Goal: Task Accomplishment & Management: Use online tool/utility

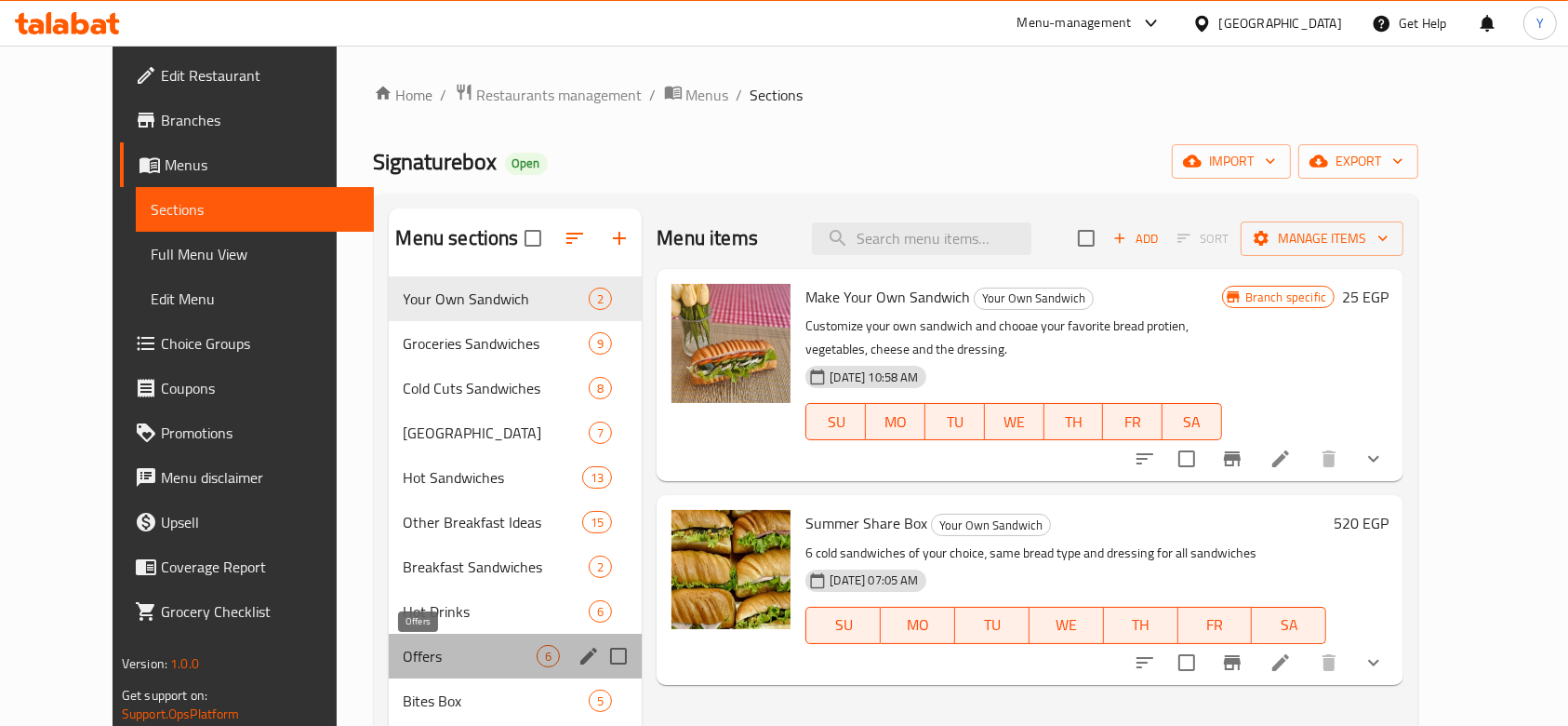
click at [404, 654] on span "Offers" at bounding box center [470, 656] width 134 height 22
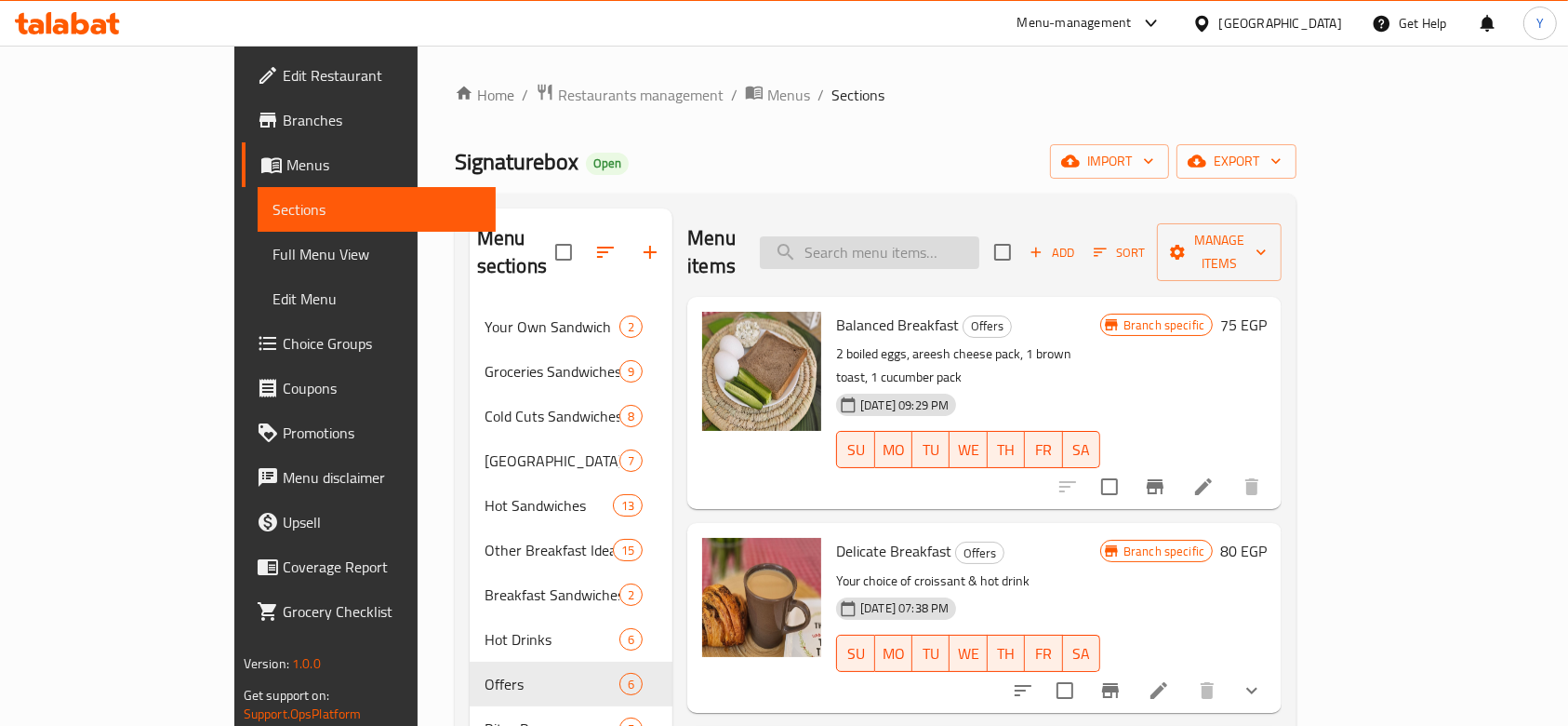
click at [969, 236] on input "search" at bounding box center [869, 253] width 220 height 33
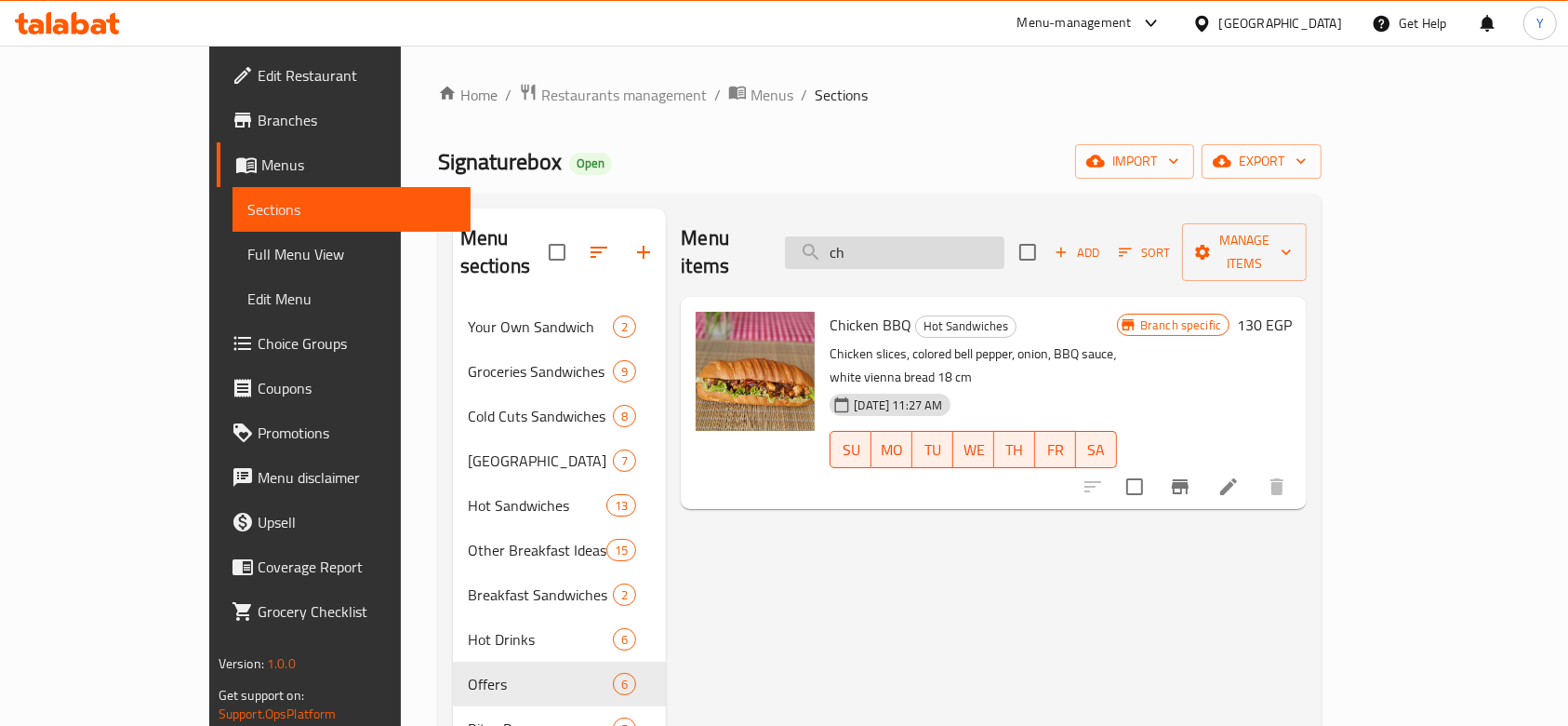
type input "c"
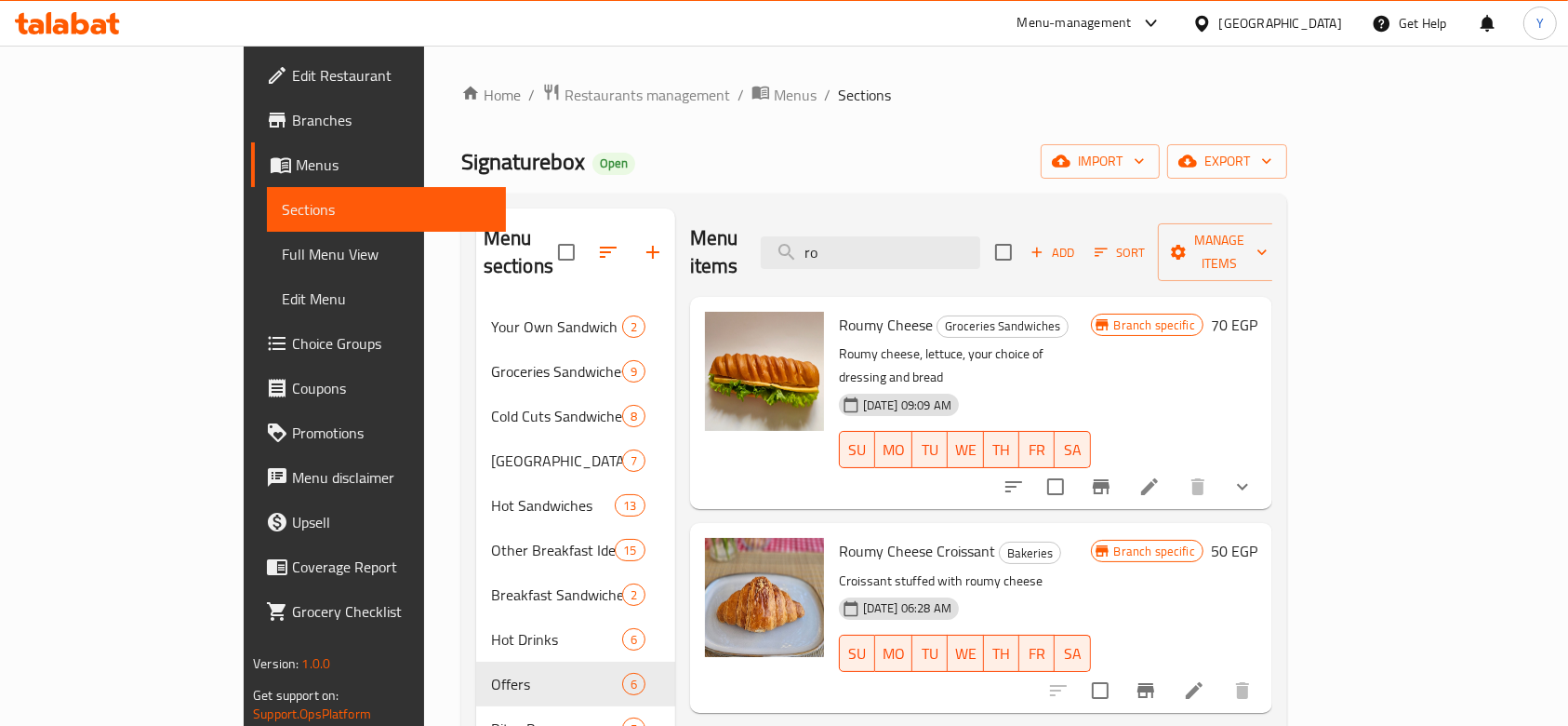
type input "r"
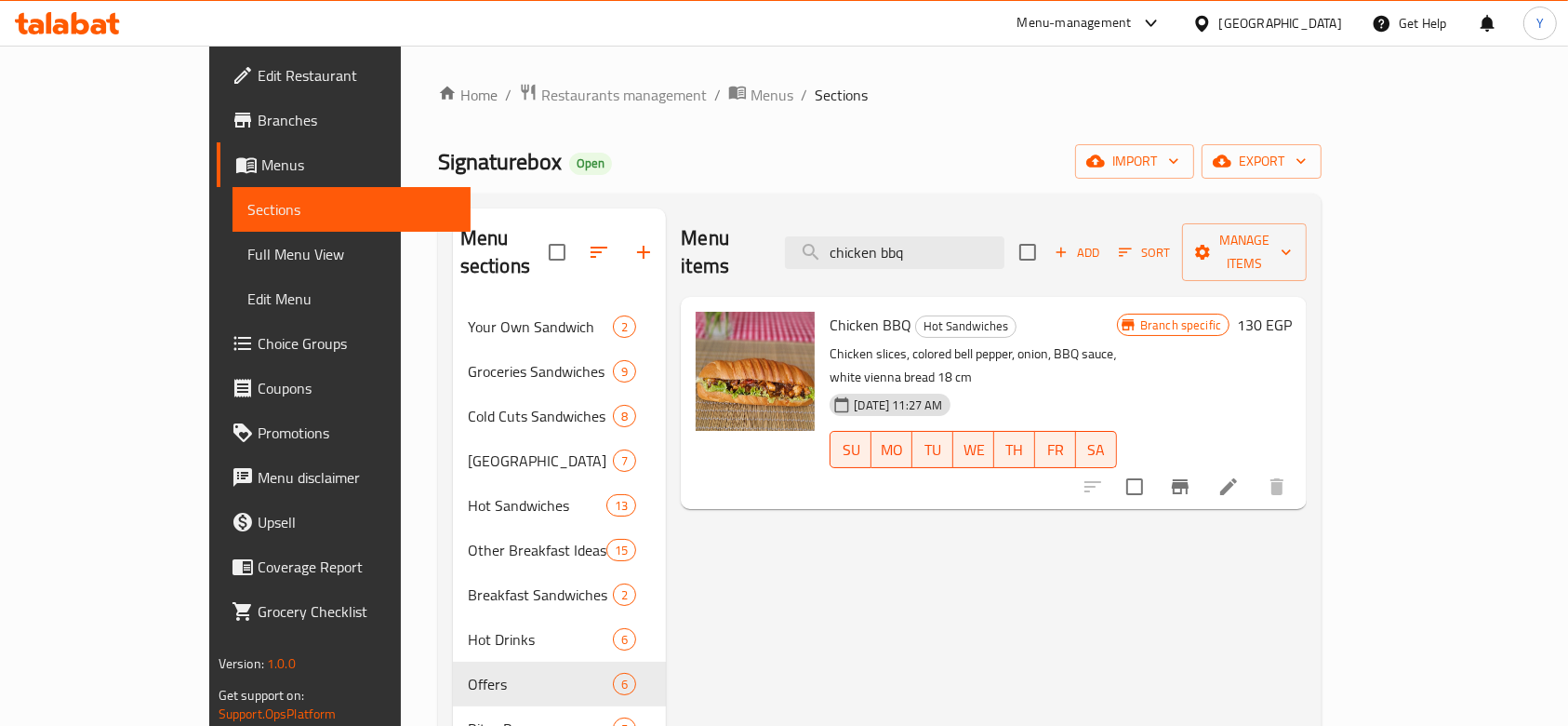
type input "chicken bbq"
click at [542, 94] on span "Restaurants management" at bounding box center [625, 94] width 166 height 22
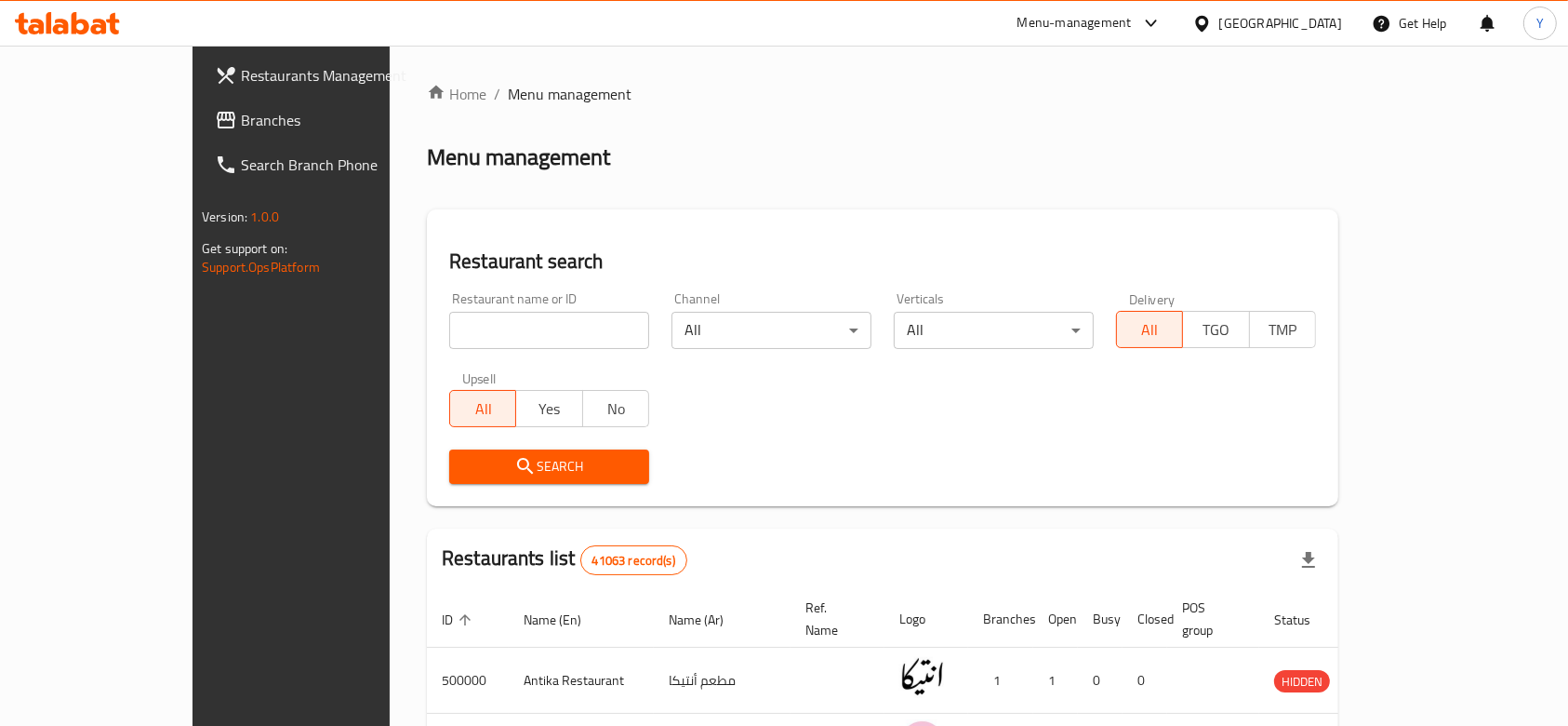
click at [241, 121] on span "Branches" at bounding box center [340, 120] width 199 height 22
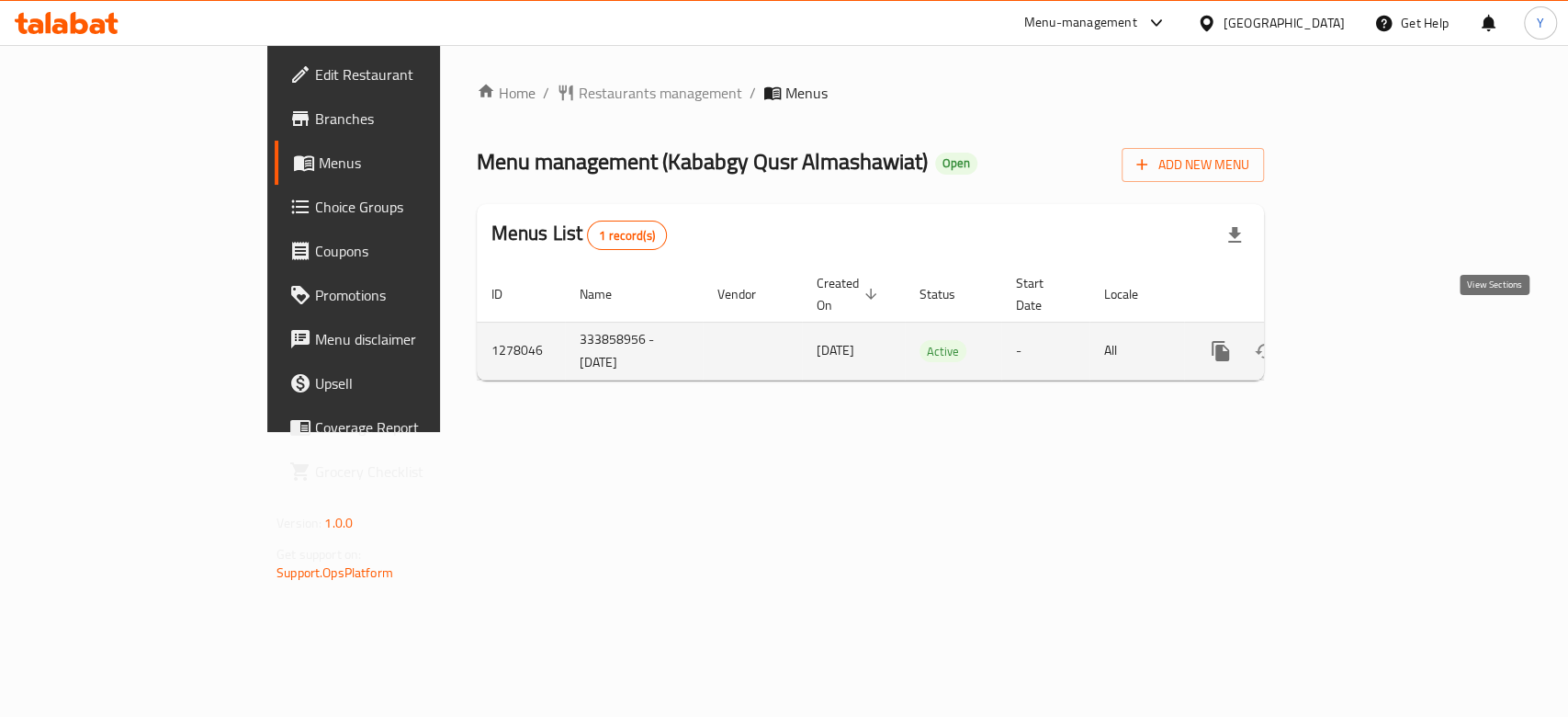
click at [1364, 340] on icon "enhanced table" at bounding box center [1353, 350] width 22 height 22
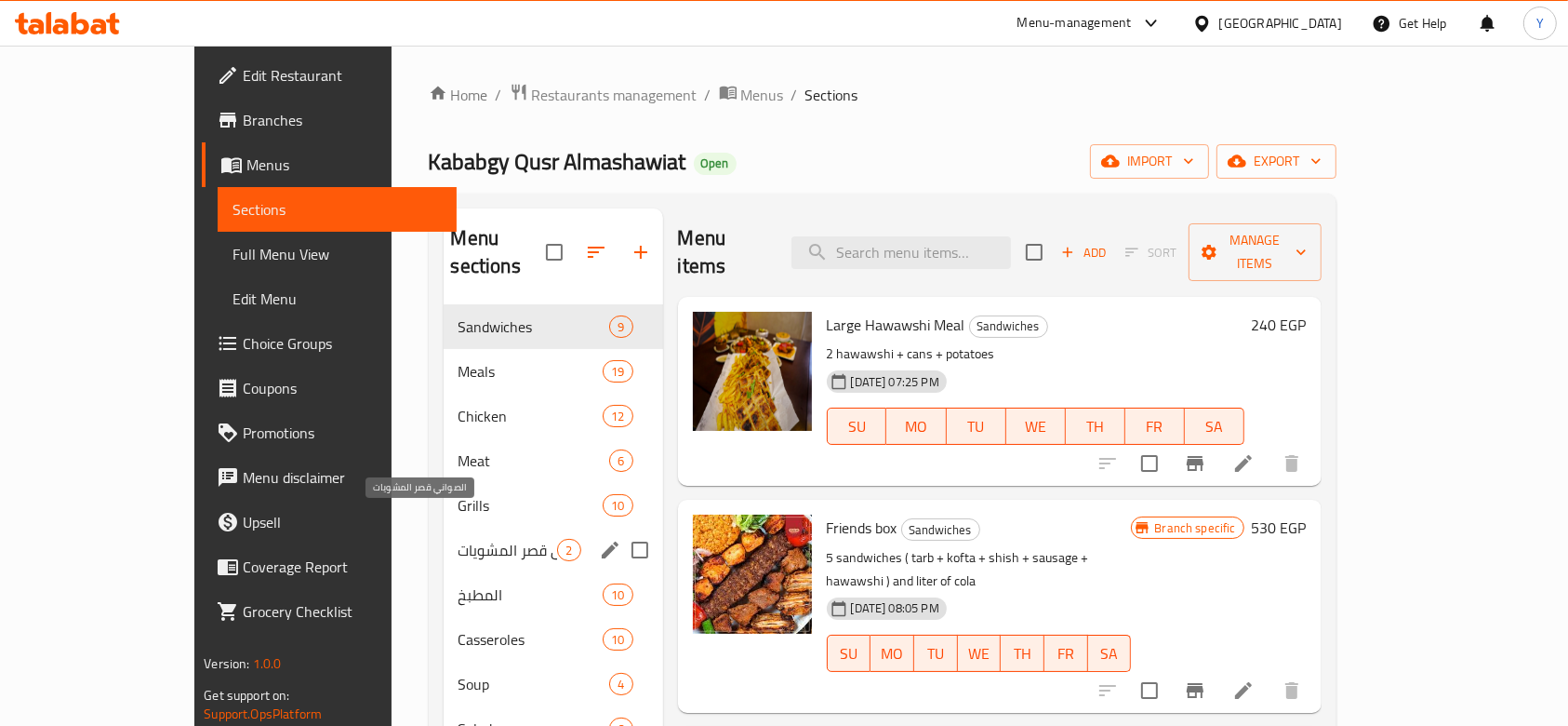
click at [459, 539] on span "الصواني قصر المشويات" at bounding box center [508, 550] width 99 height 22
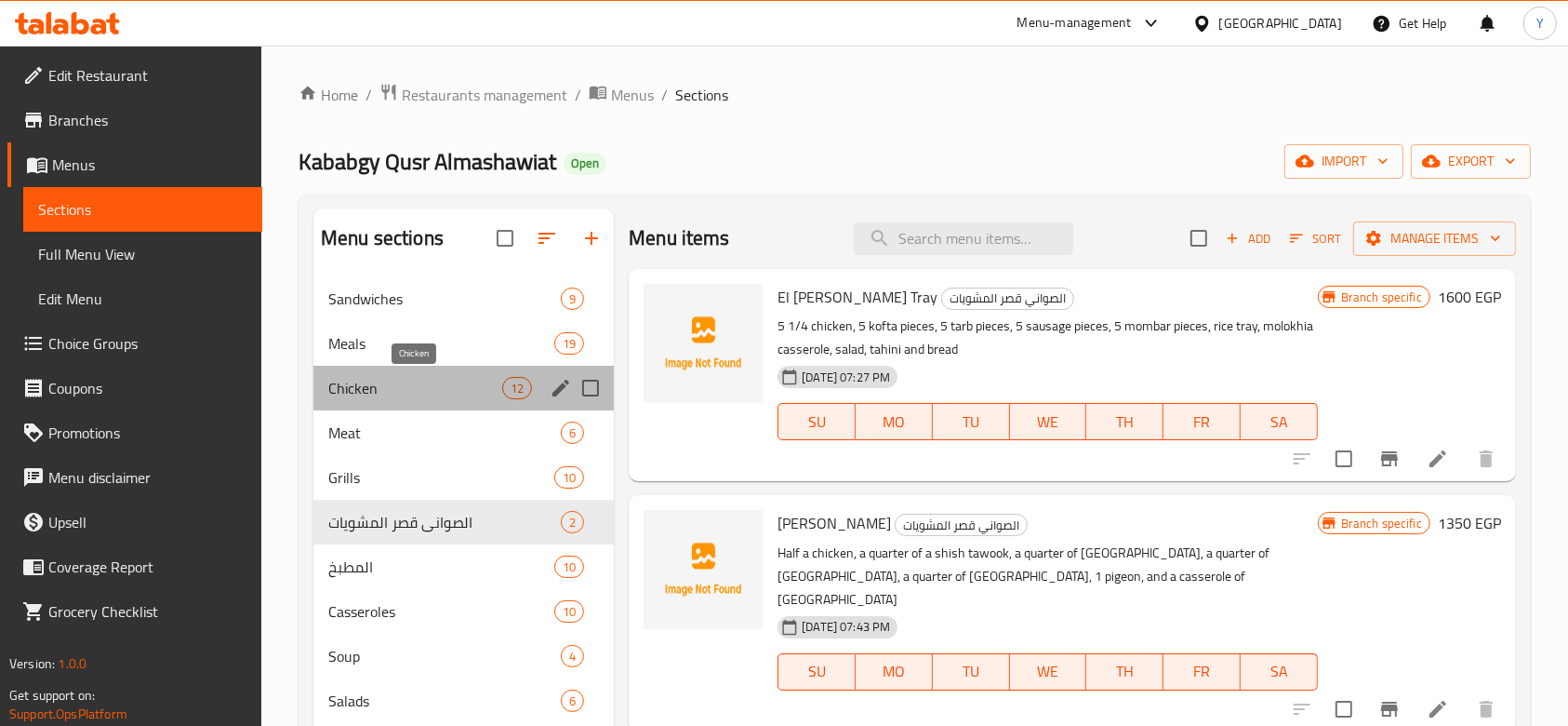
click at [412, 379] on span "Chicken" at bounding box center [415, 388] width 173 height 22
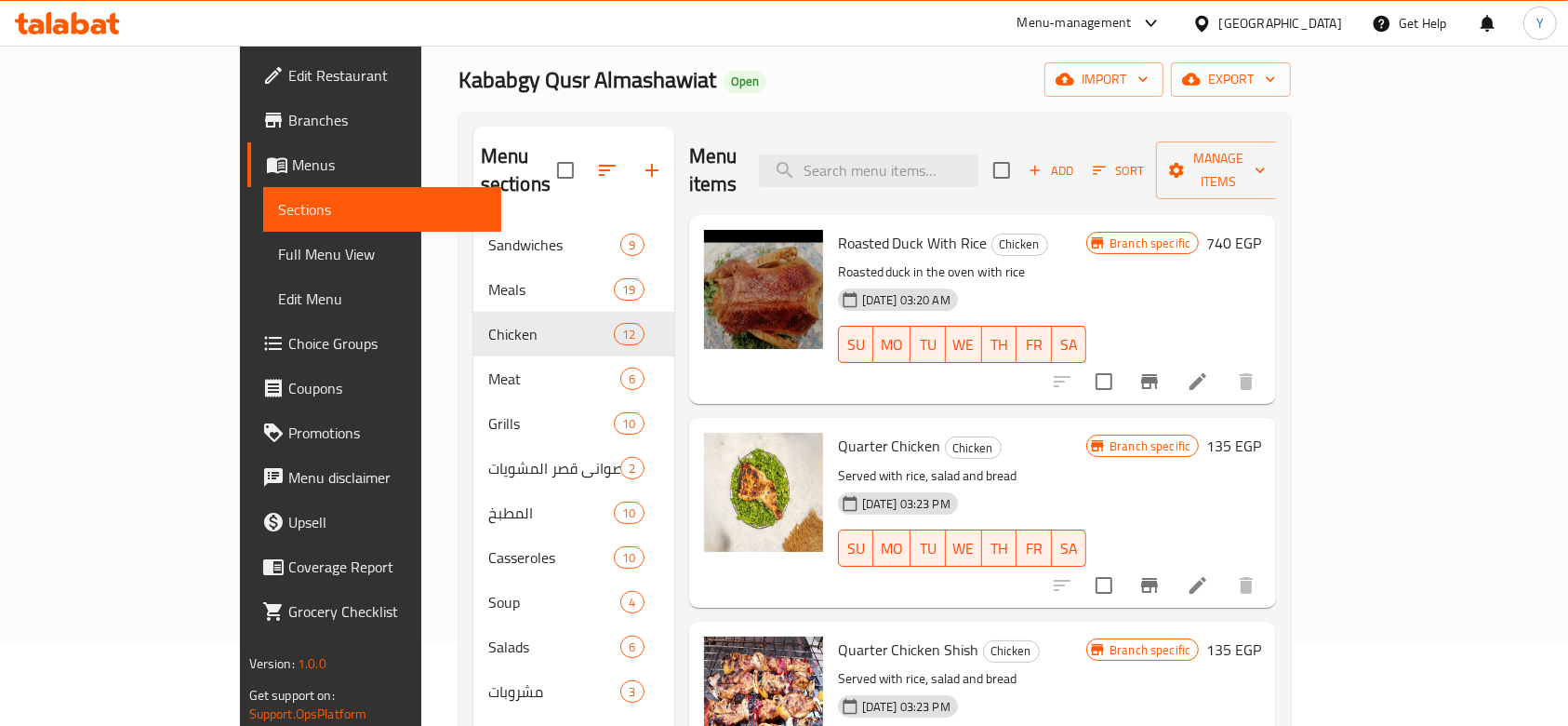
scroll to position [84, 0]
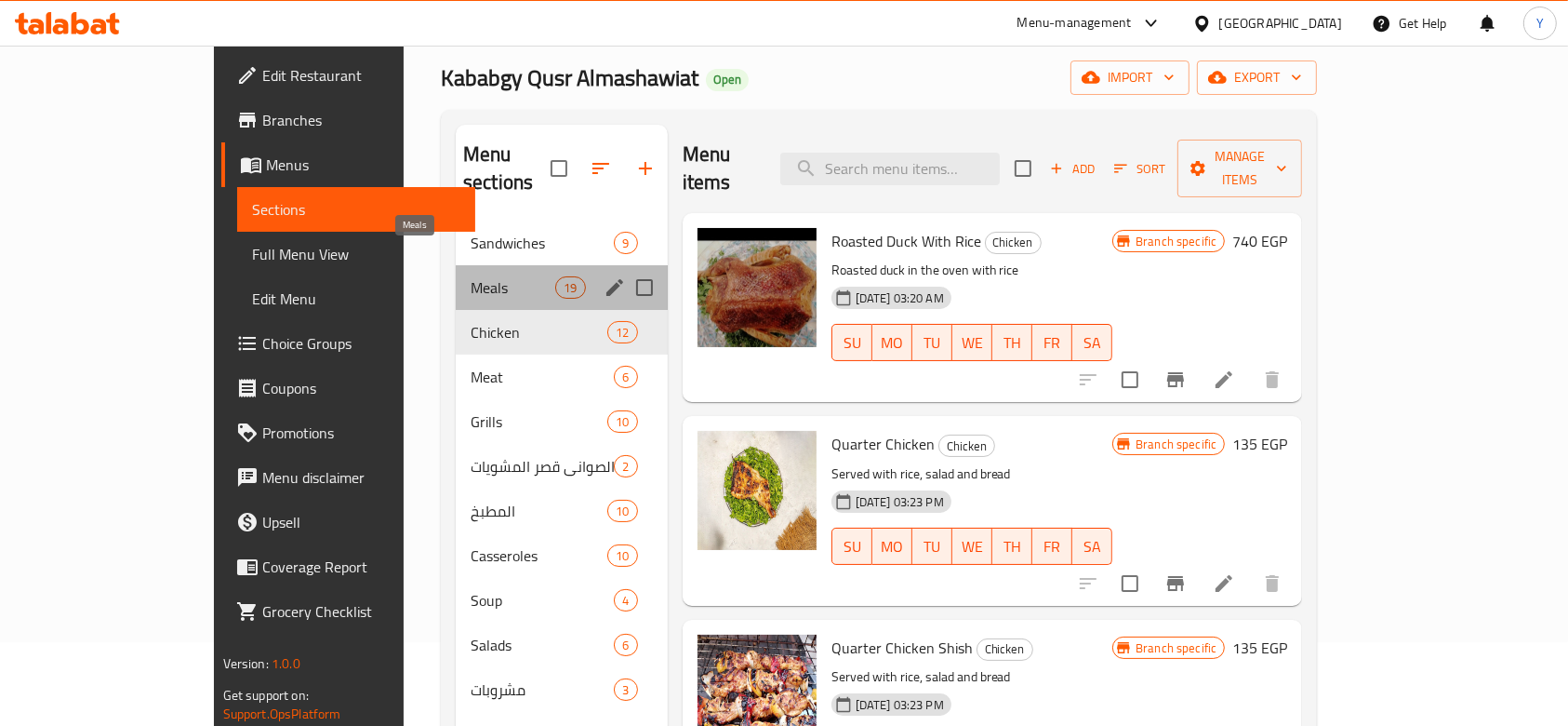
click at [470, 277] on span "Meals" at bounding box center [513, 287] width 85 height 22
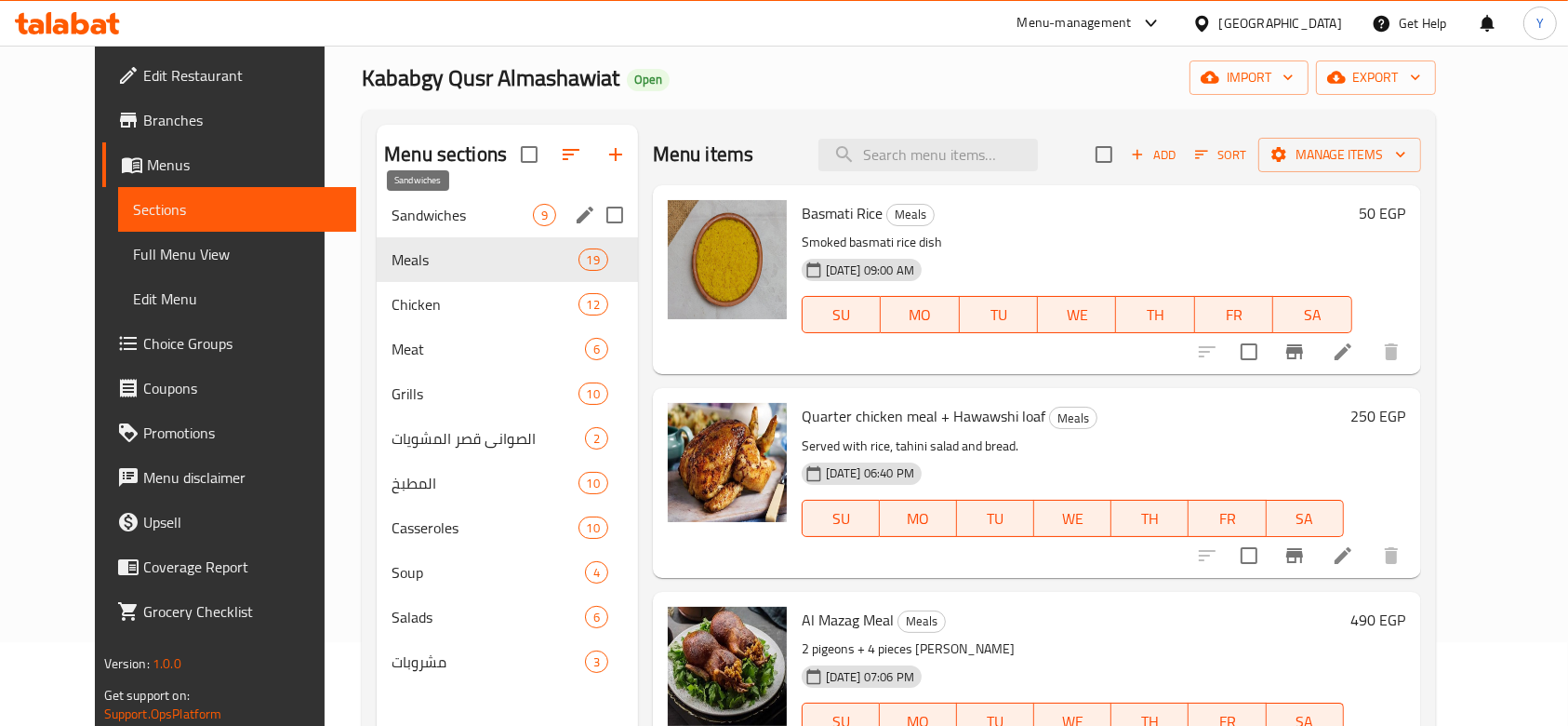
click at [396, 206] on span "Sandwiches" at bounding box center [462, 214] width 141 height 22
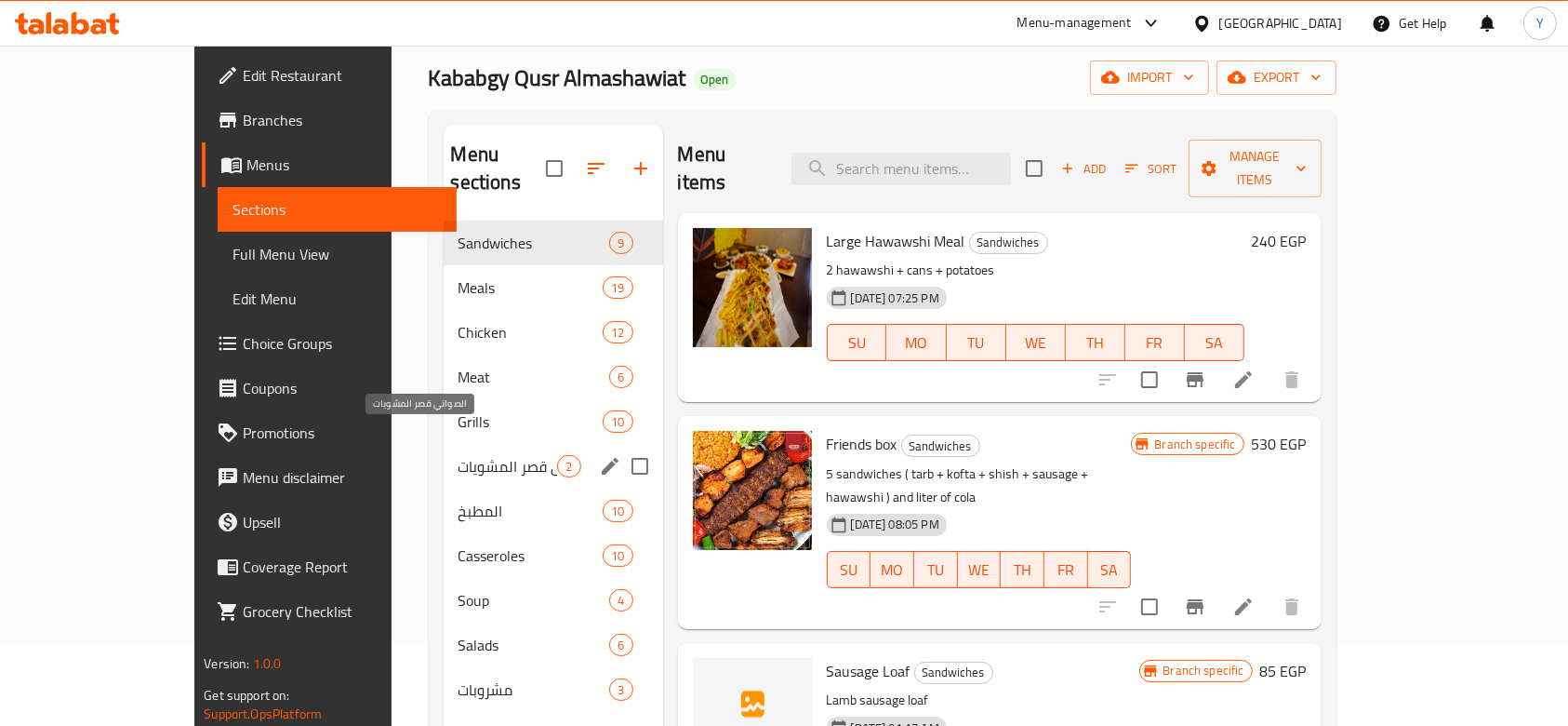
click at [459, 455] on span "الصواني قصر المشويات" at bounding box center [508, 466] width 99 height 22
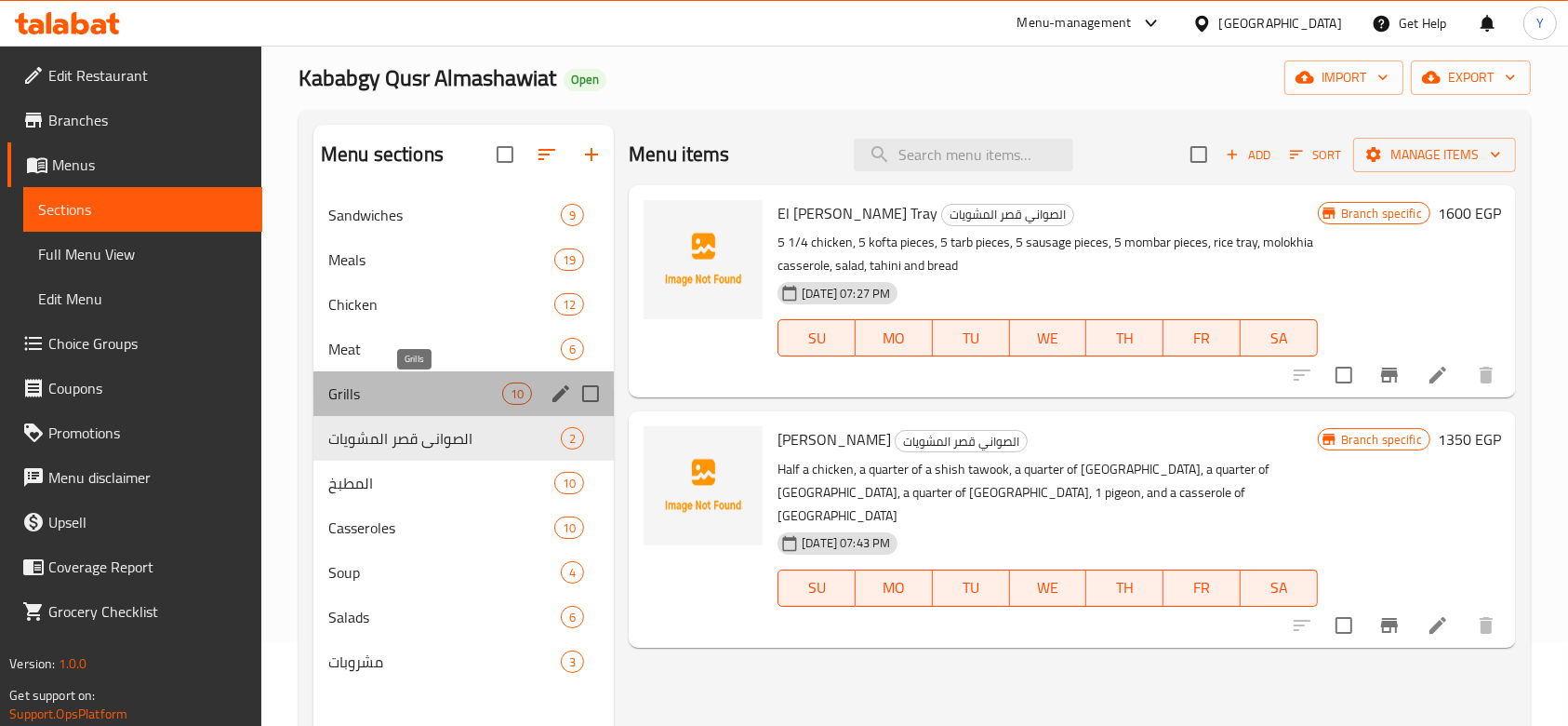
click at [393, 398] on span "Grills" at bounding box center [415, 393] width 173 height 22
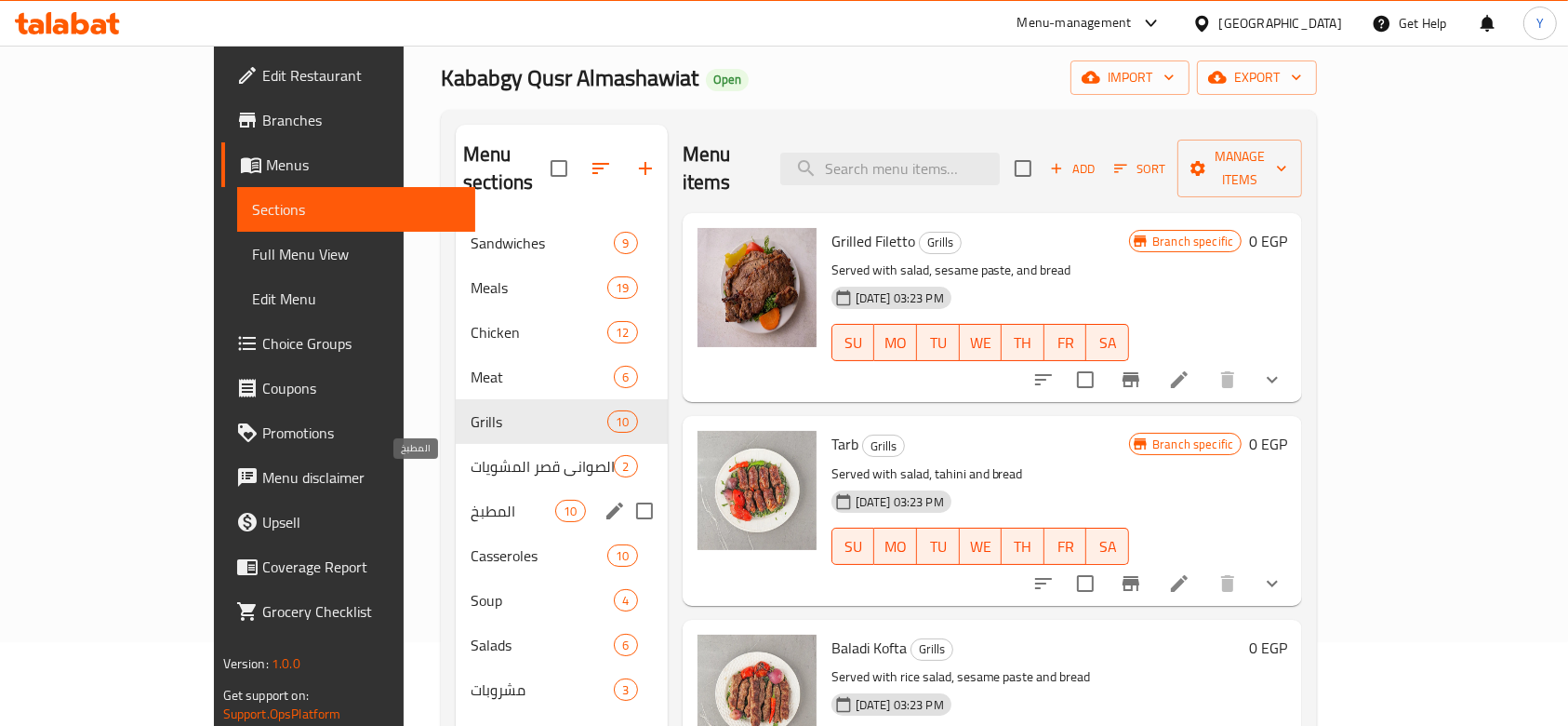
click at [470, 499] on span "المطبخ" at bounding box center [513, 510] width 85 height 22
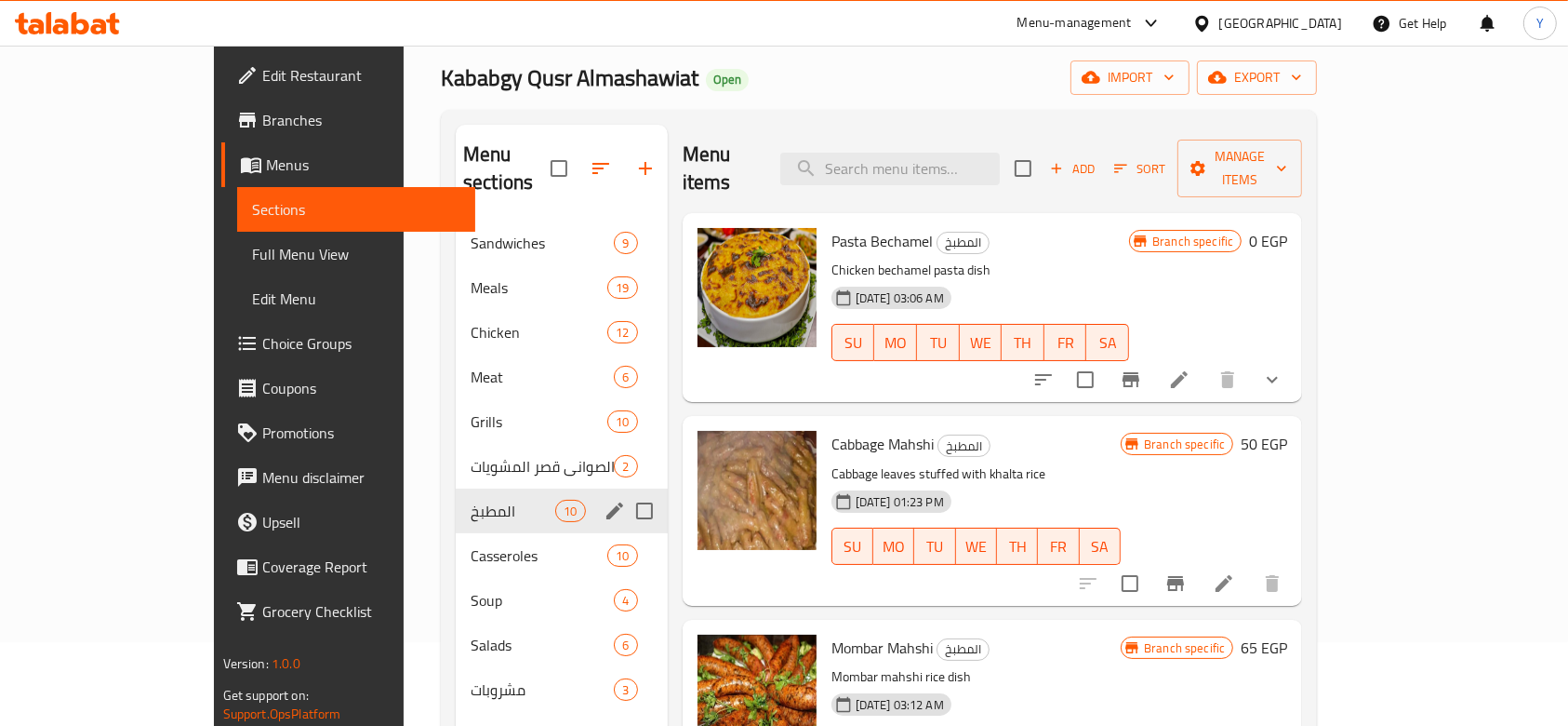
click at [456, 489] on div "المطبخ 10" at bounding box center [562, 511] width 212 height 44
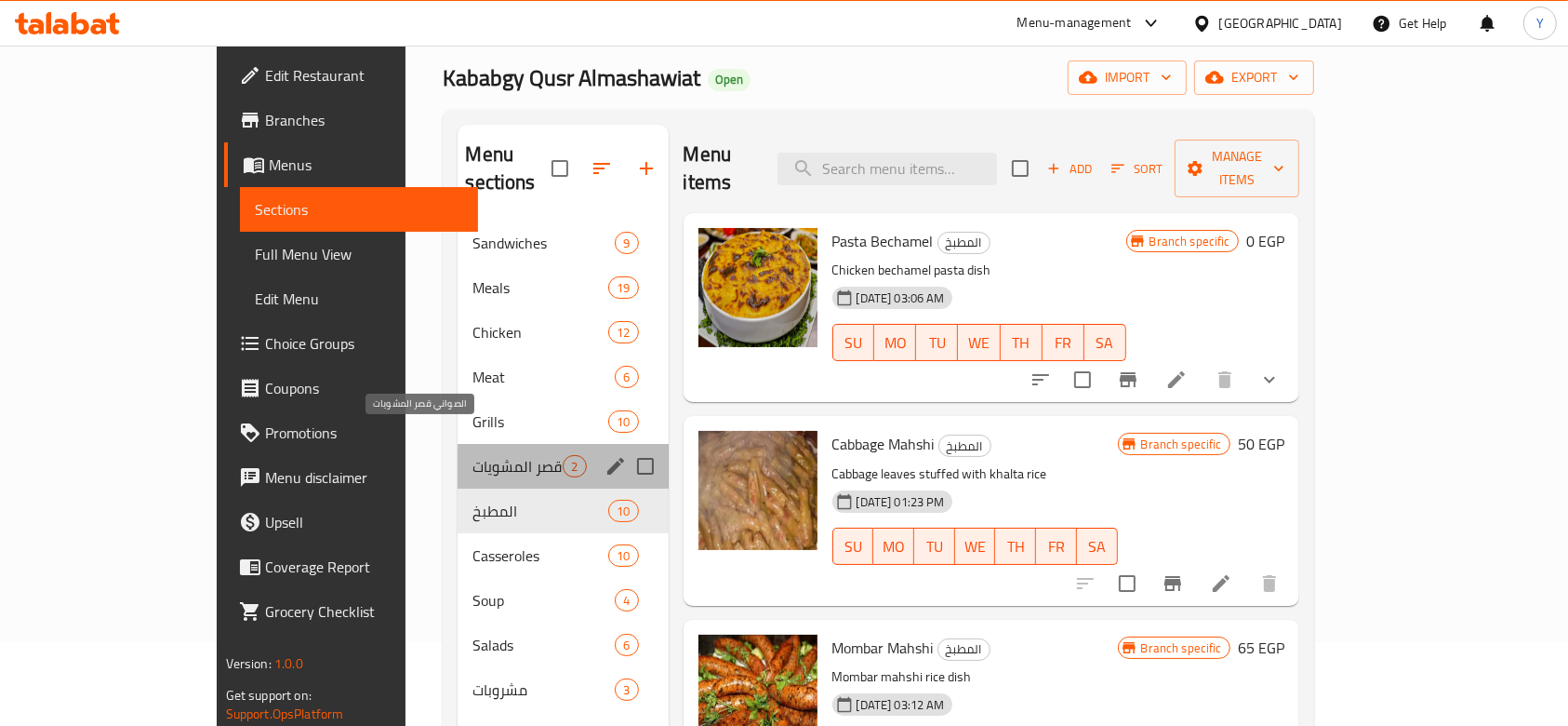
click at [472, 455] on span "الصواني قصر المشويات" at bounding box center [518, 466] width 91 height 22
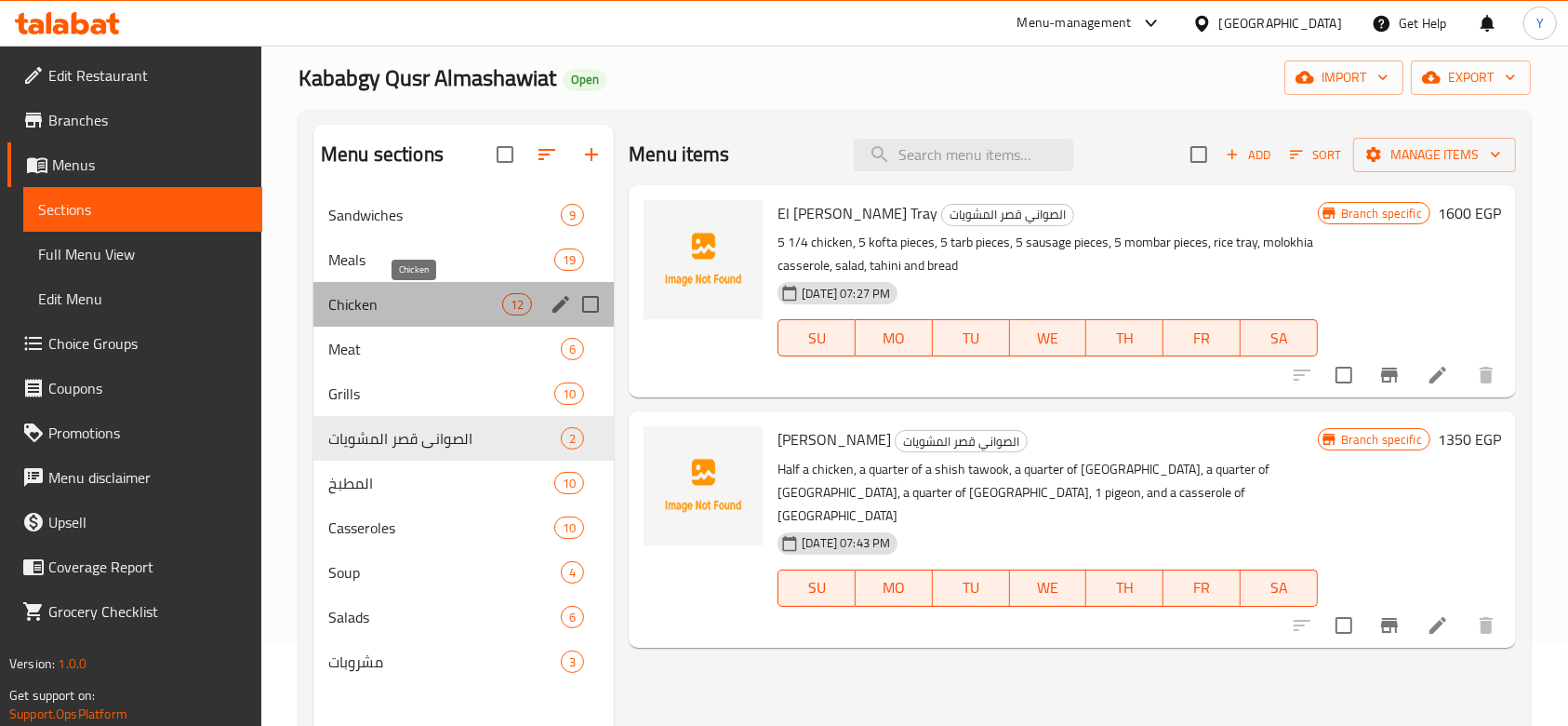
click at [367, 296] on span "Chicken" at bounding box center [415, 304] width 173 height 22
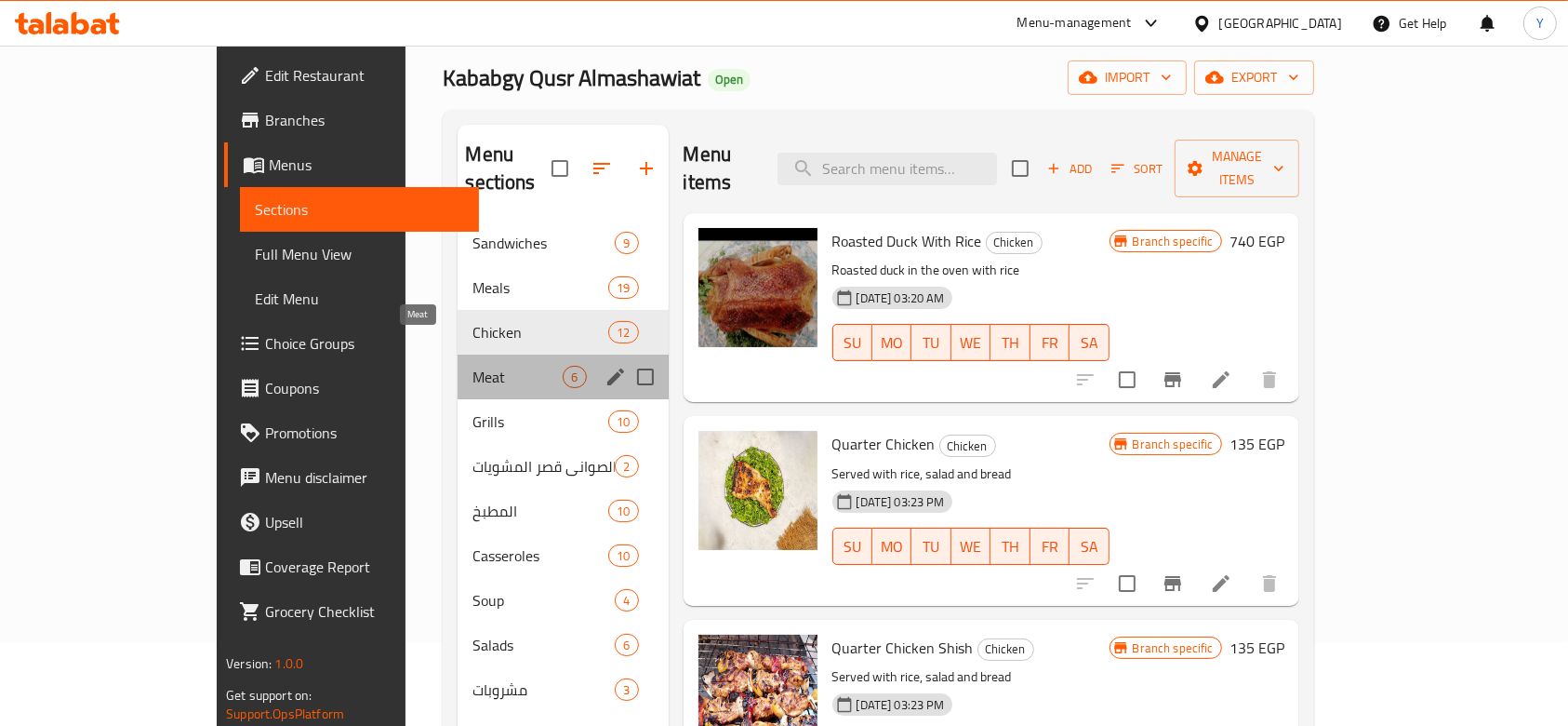
click at [472, 365] on span "Meat" at bounding box center [518, 376] width 91 height 22
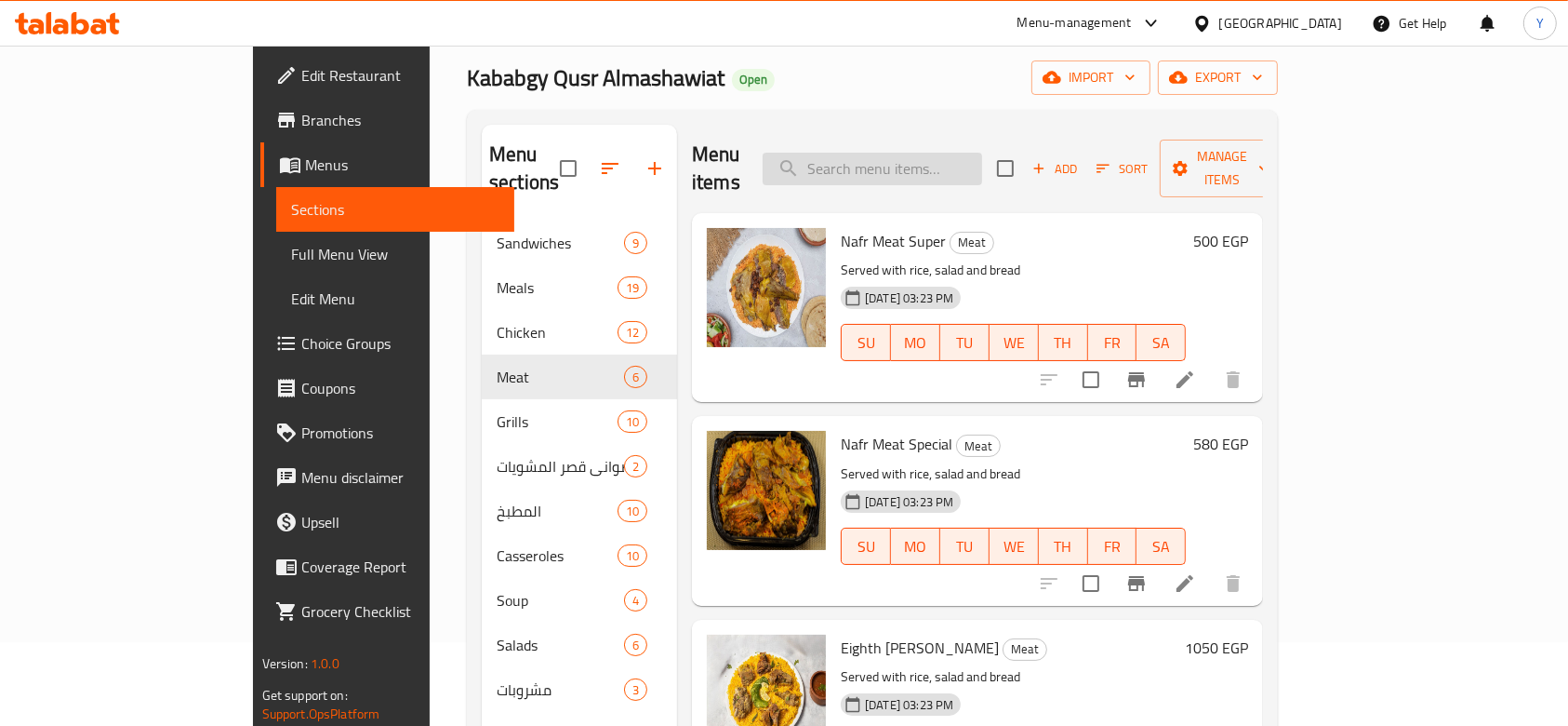
click at [890, 160] on input "search" at bounding box center [872, 169] width 220 height 33
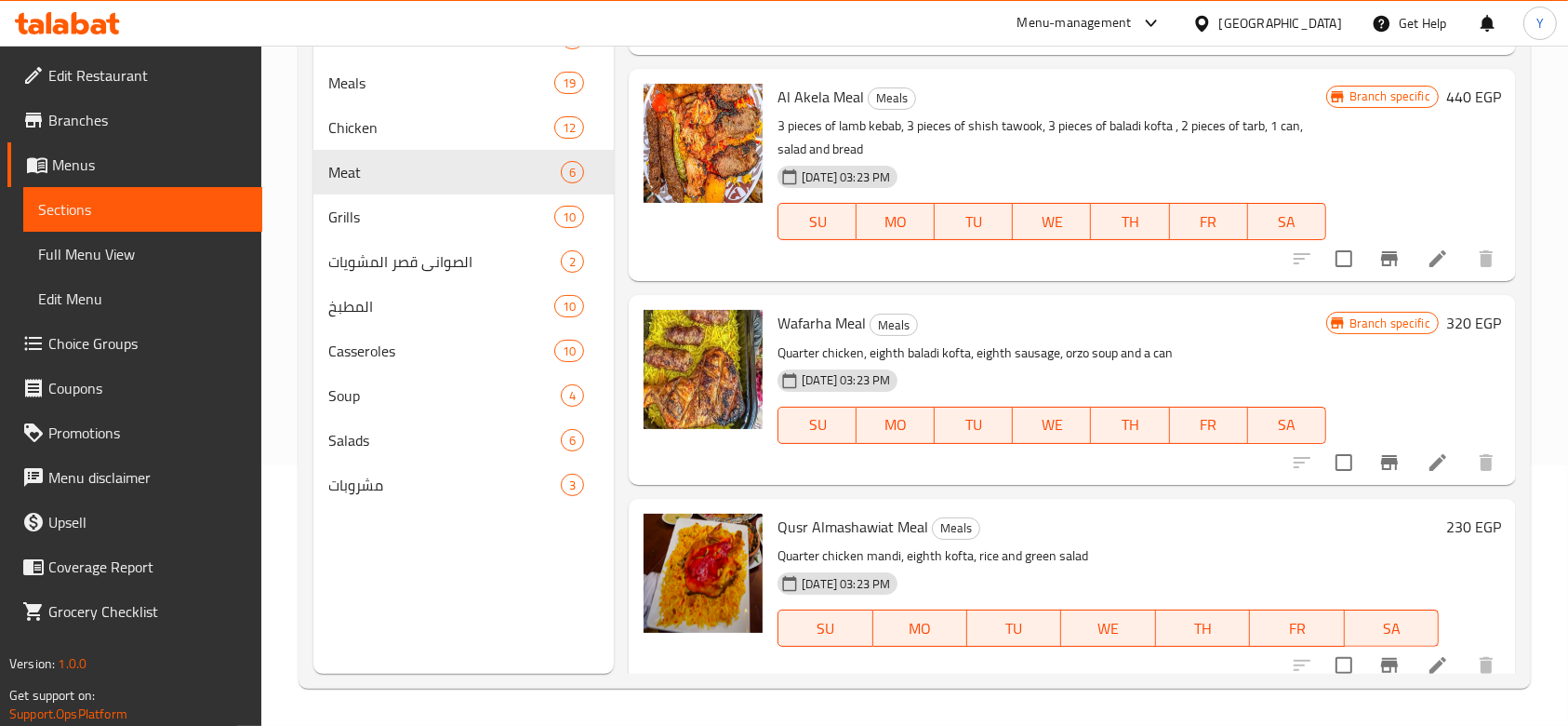
scroll to position [758, 0]
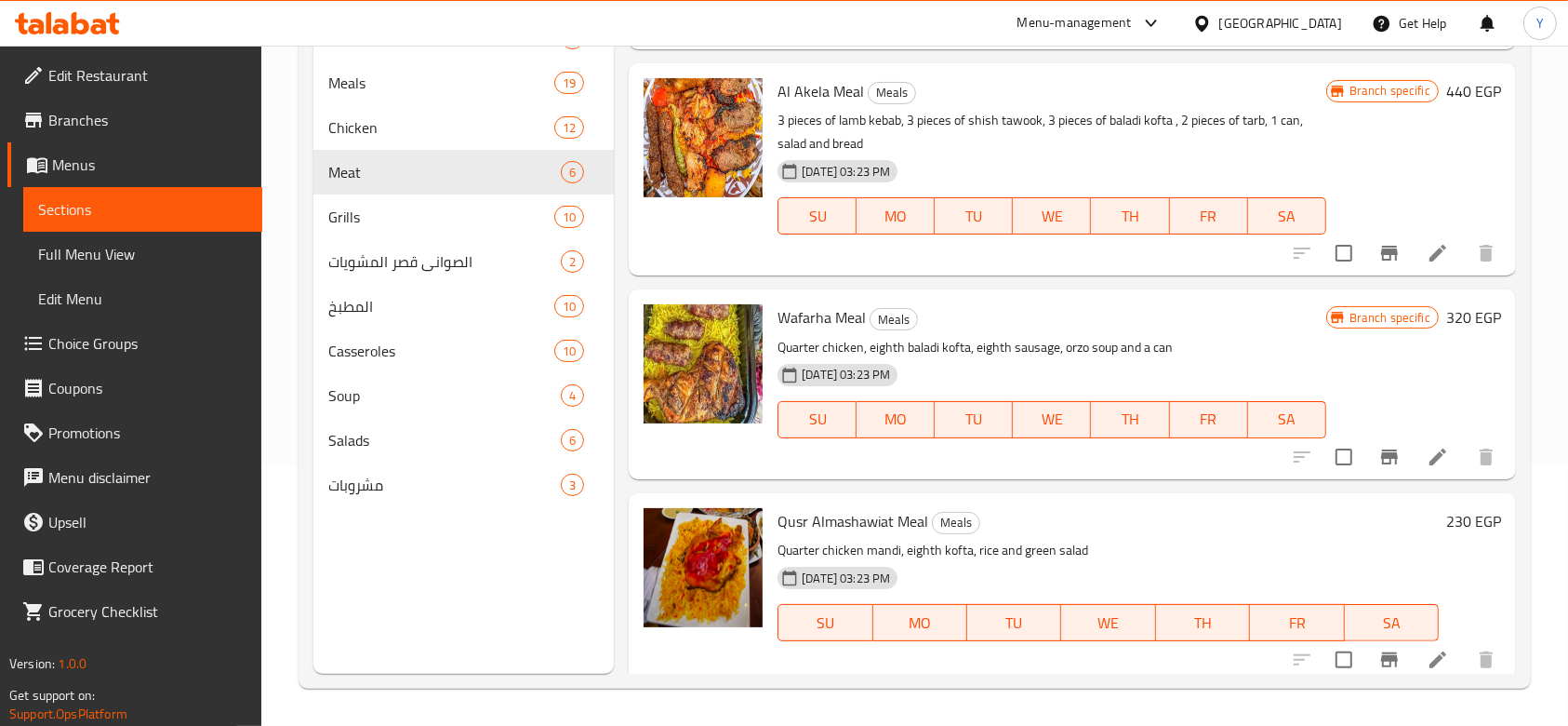
type input "kofta"
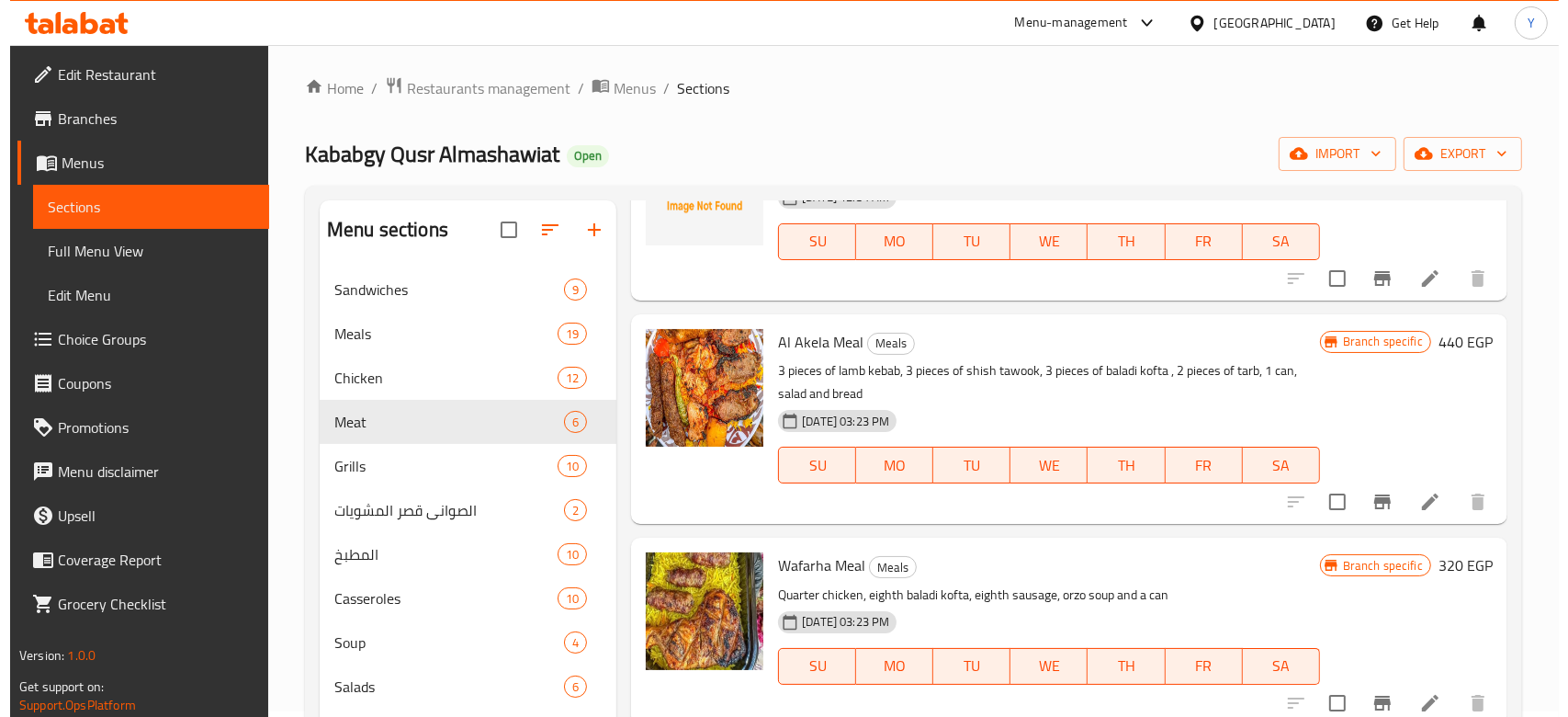
scroll to position [0, 0]
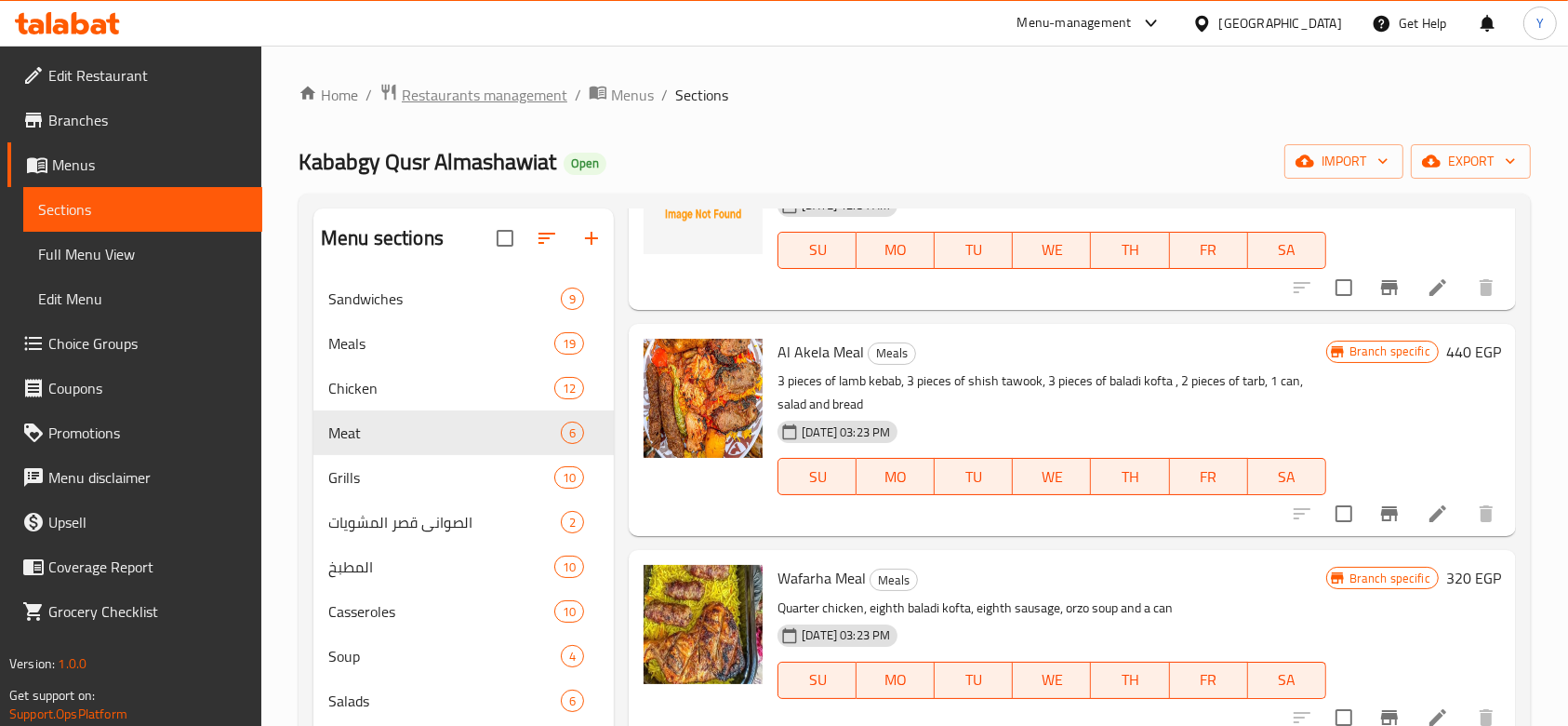
click at [534, 100] on span "Restaurants management" at bounding box center [485, 94] width 166 height 22
